Goal: Go to known website: Access a specific website the user already knows

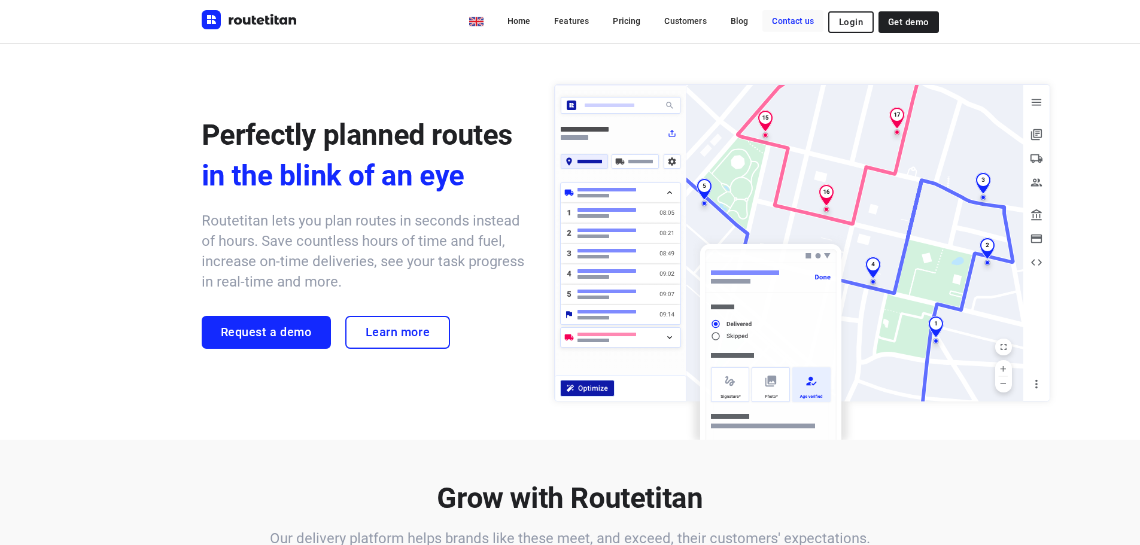
click at [819, 25] on link "Contact us" at bounding box center [792, 21] width 61 height 22
click at [833, 20] on button "Login" at bounding box center [850, 22] width 45 height 22
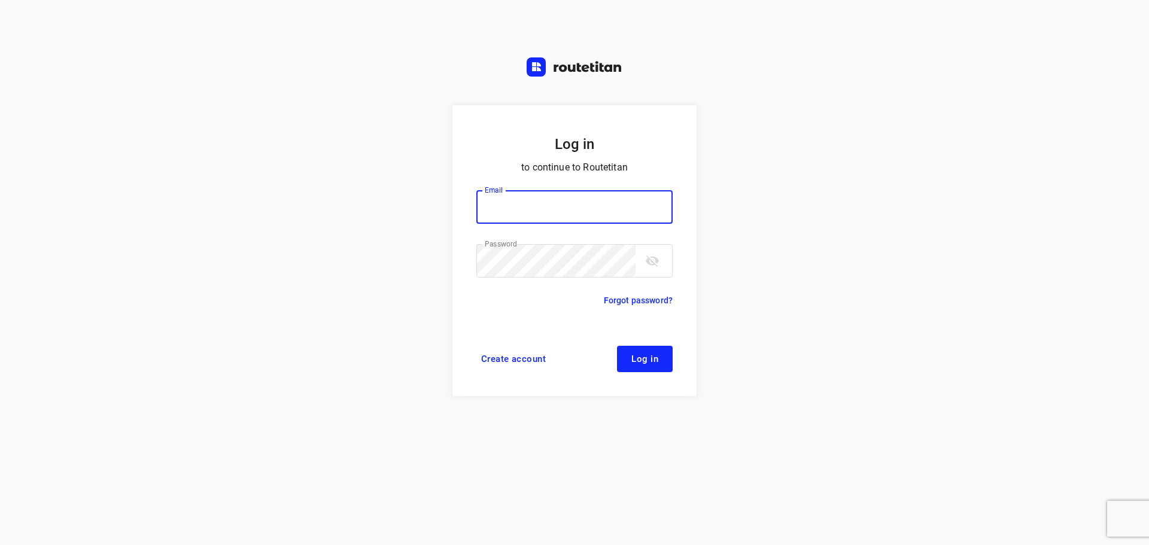
type input "remco@fruitopjewerk.nl"
drag, startPoint x: 643, startPoint y: 356, endPoint x: 653, endPoint y: 330, distance: 28.4
click at [643, 354] on span "Log in" at bounding box center [644, 359] width 27 height 10
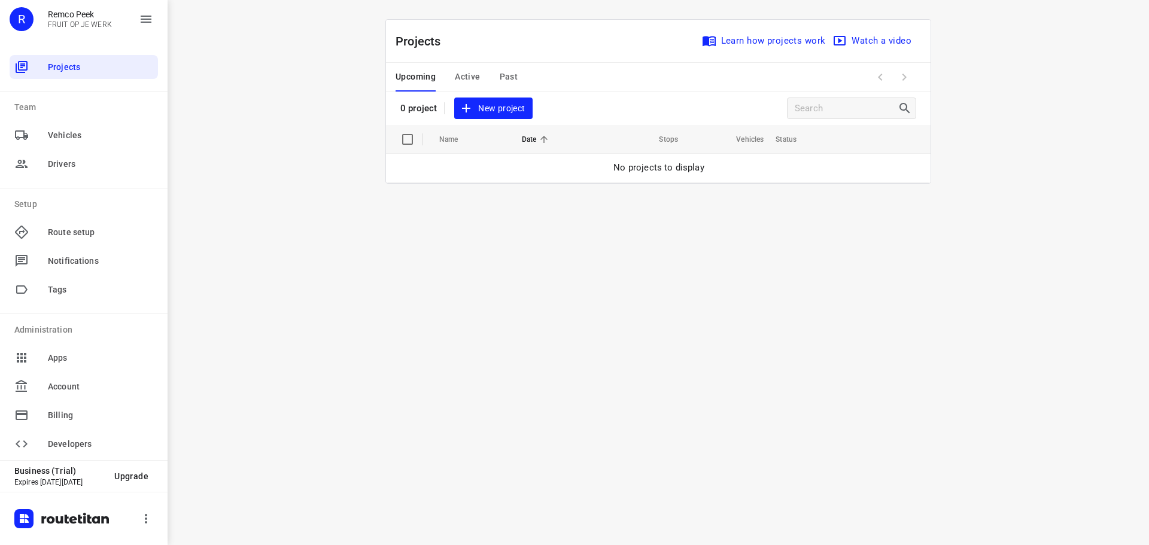
click at [458, 72] on span "Active" at bounding box center [467, 76] width 25 height 15
